Goal: Task Accomplishment & Management: Use online tool/utility

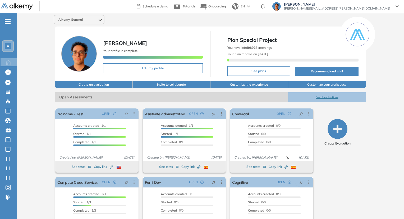
click at [62, 15] on div "Alkemy General" at bounding box center [79, 19] width 50 height 8
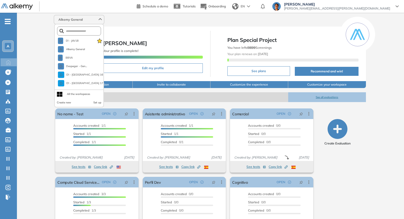
click at [65, 17] on div "Alkemy General" at bounding box center [79, 19] width 50 height 8
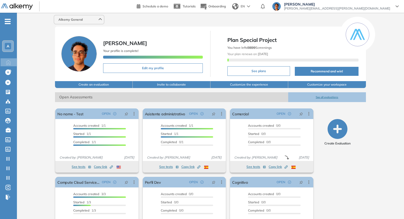
click at [65, 17] on div "Alkemy General" at bounding box center [79, 19] width 50 height 8
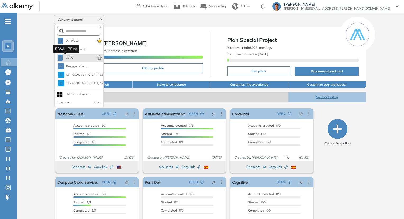
click at [68, 58] on span "BBVA" at bounding box center [69, 58] width 9 height 4
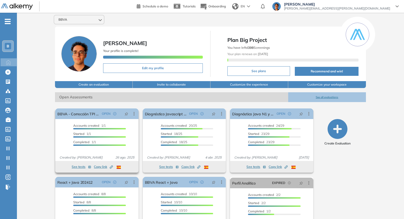
scroll to position [26, 0]
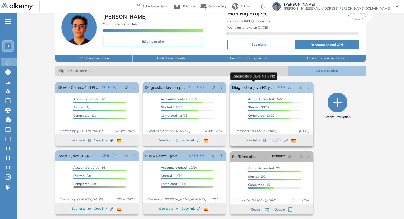
click at [248, 88] on link "Diagnóstico Java N1 y N2" at bounding box center [253, 87] width 42 height 11
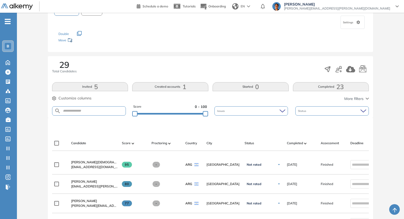
scroll to position [106, 0]
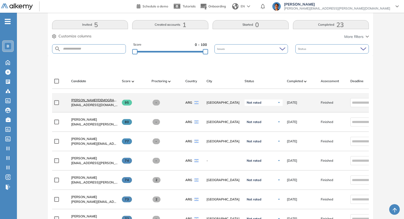
click at [83, 101] on span "[PERSON_NAME][DEMOGRAPHIC_DATA]" at bounding box center [102, 100] width 62 height 4
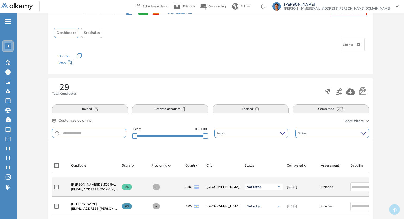
scroll to position [106, 0]
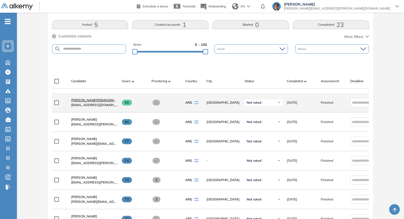
click at [86, 102] on span "[PERSON_NAME][DEMOGRAPHIC_DATA]" at bounding box center [102, 100] width 62 height 4
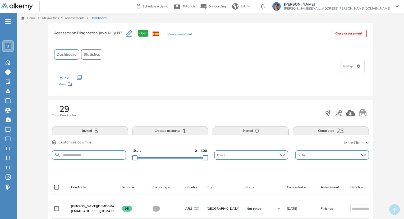
drag, startPoint x: 178, startPoint y: 30, endPoint x: 181, endPoint y: 35, distance: 5.8
click at [178, 30] on div "Assessment : Diagnóstico Java N1 y N2 Open View assessment" at bounding box center [123, 36] width 138 height 13
click at [181, 35] on button "View assessment" at bounding box center [180, 35] width 25 height 6
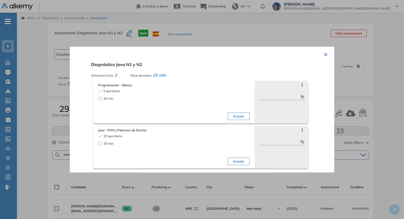
click at [204, 152] on div "Details" at bounding box center [212, 150] width 74 height 33
click at [328, 54] on div "× Diagnóstico Java N1 y N2 Selected tests: 2 Total duration: 25 min Programació…" at bounding box center [202, 110] width 265 height 126
click at [324, 54] on button "×" at bounding box center [326, 54] width 4 height 10
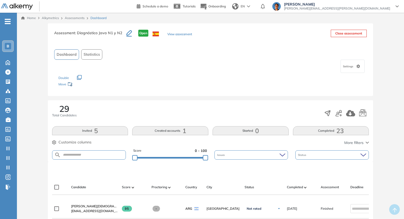
click at [181, 36] on button "View assessment" at bounding box center [180, 35] width 25 height 6
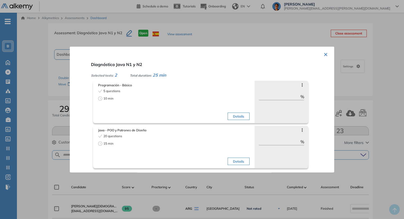
click at [169, 108] on div "5 questions 10 min" at bounding box center [135, 105] width 74 height 33
click at [46, 105] on div at bounding box center [202, 109] width 404 height 219
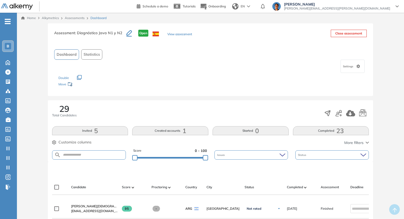
click at [177, 35] on button "View assessment" at bounding box center [180, 35] width 25 height 6
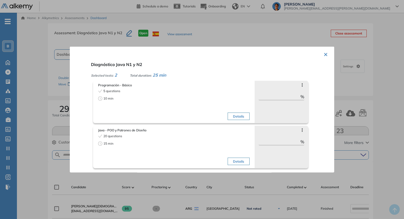
click at [56, 100] on div at bounding box center [202, 109] width 404 height 219
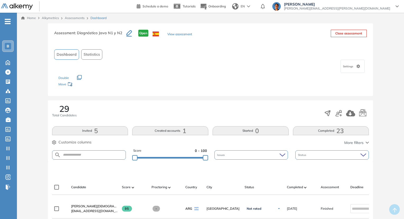
click at [178, 35] on button "View assessment" at bounding box center [180, 35] width 25 height 6
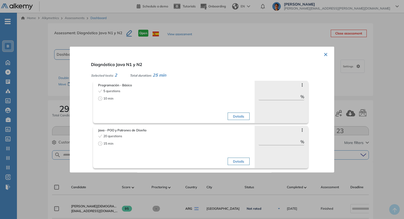
click at [25, 131] on div at bounding box center [202, 109] width 404 height 219
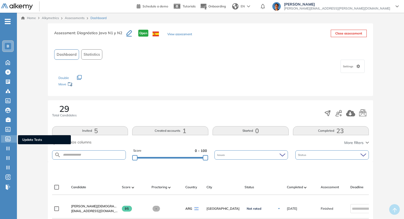
click at [5, 138] on div "Update Tests Update Tests" at bounding box center [9, 138] width 16 height 7
click at [180, 28] on div "Assessment : Diagnóstico Java N1 y N2 Open View assessment Close assessment Das…" at bounding box center [211, 59] width 326 height 73
click at [181, 35] on button "View assessment" at bounding box center [180, 35] width 25 height 6
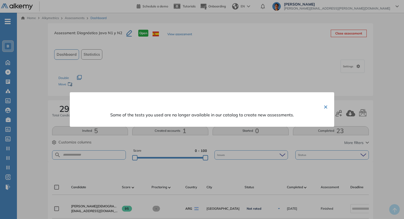
click at [183, 75] on div at bounding box center [202, 109] width 404 height 219
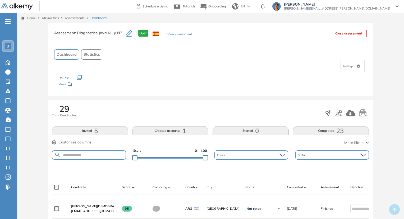
click at [176, 37] on button "View assessment" at bounding box center [180, 35] width 25 height 6
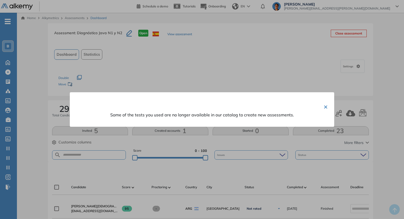
click at [176, 36] on div at bounding box center [202, 109] width 404 height 219
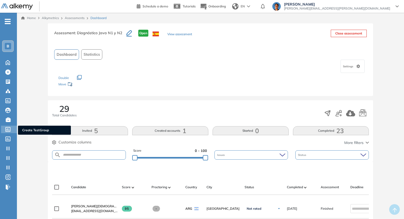
click at [9, 127] on icon at bounding box center [7, 129] width 5 height 5
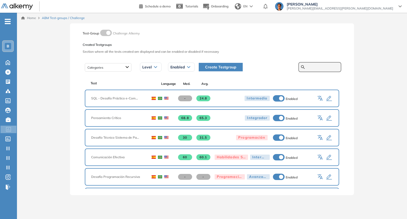
click at [315, 67] on input "text" at bounding box center [322, 67] width 32 height 5
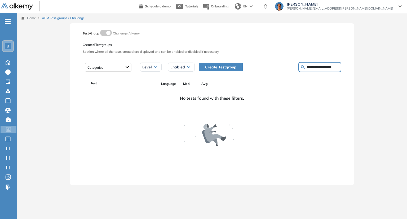
click at [328, 69] on input "**********" at bounding box center [322, 67] width 32 height 5
type input "******"
click at [10, 46] on div "B" at bounding box center [8, 46] width 6 height 6
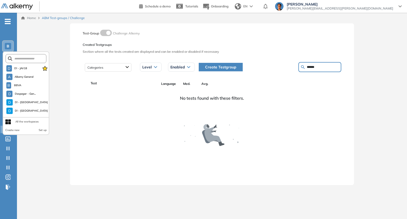
click at [10, 46] on div "B" at bounding box center [8, 46] width 6 height 6
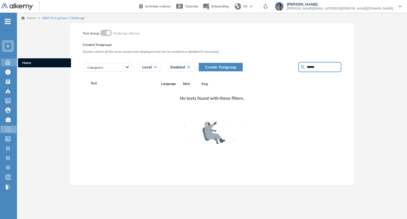
click at [6, 61] on icon at bounding box center [8, 62] width 4 height 4
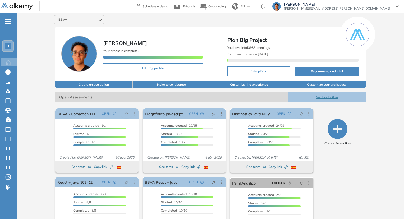
click at [75, 21] on div "BBVA" at bounding box center [79, 19] width 50 height 8
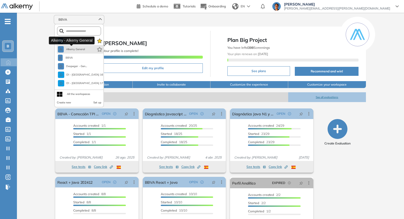
click at [70, 50] on span "Alkemy General" at bounding box center [75, 49] width 19 height 4
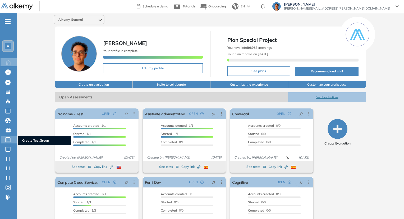
click at [10, 139] on icon at bounding box center [8, 139] width 5 height 5
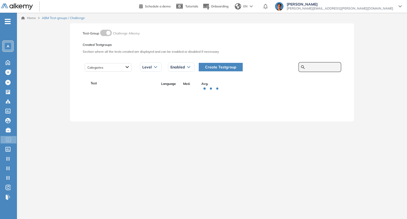
click at [327, 67] on input "text" at bounding box center [322, 67] width 32 height 5
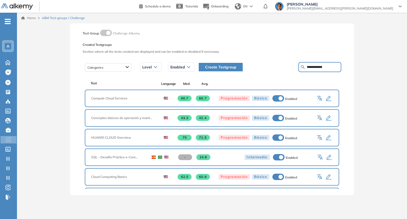
type input "**********"
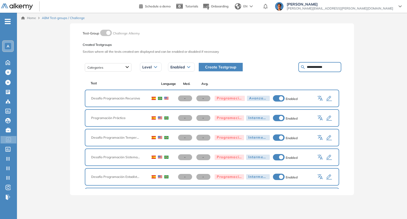
click at [247, 8] on span "EN" at bounding box center [245, 6] width 4 height 5
click at [264, 16] on li "SPANISH" at bounding box center [248, 18] width 32 height 8
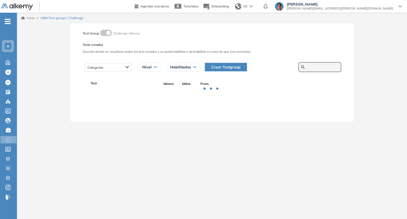
click at [317, 69] on input "text" at bounding box center [322, 67] width 32 height 5
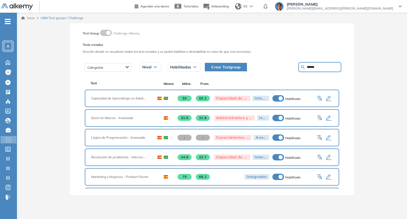
type input "******"
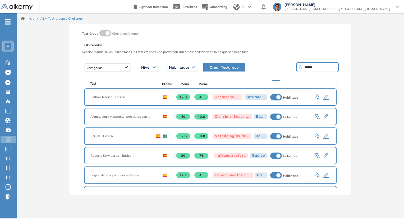
scroll to position [185, 0]
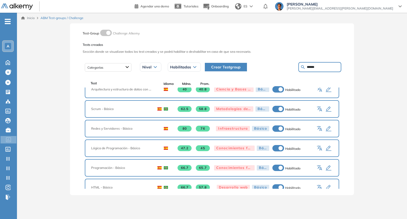
click at [326, 165] on icon "button" at bounding box center [329, 167] width 6 height 5
